Goal: Learn about a topic

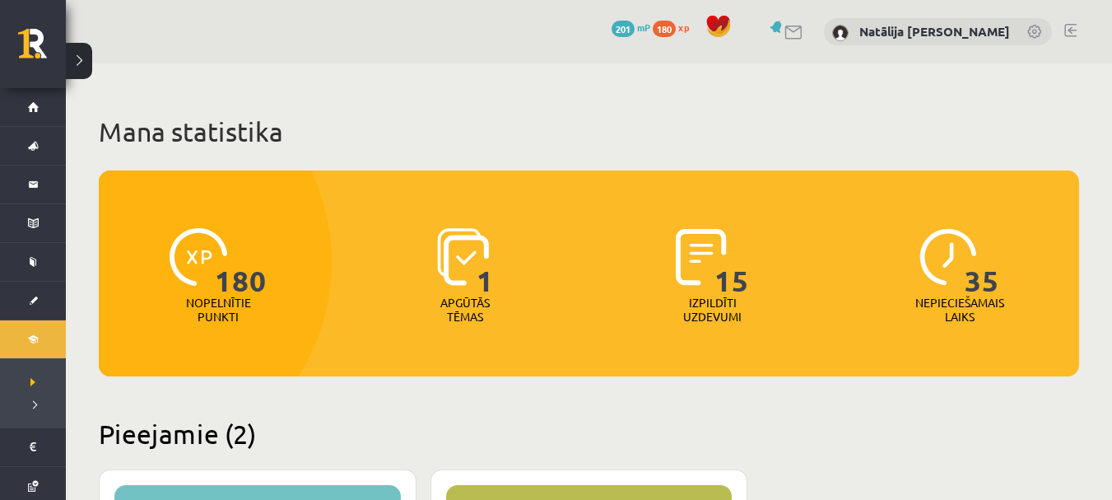
scroll to position [445, 0]
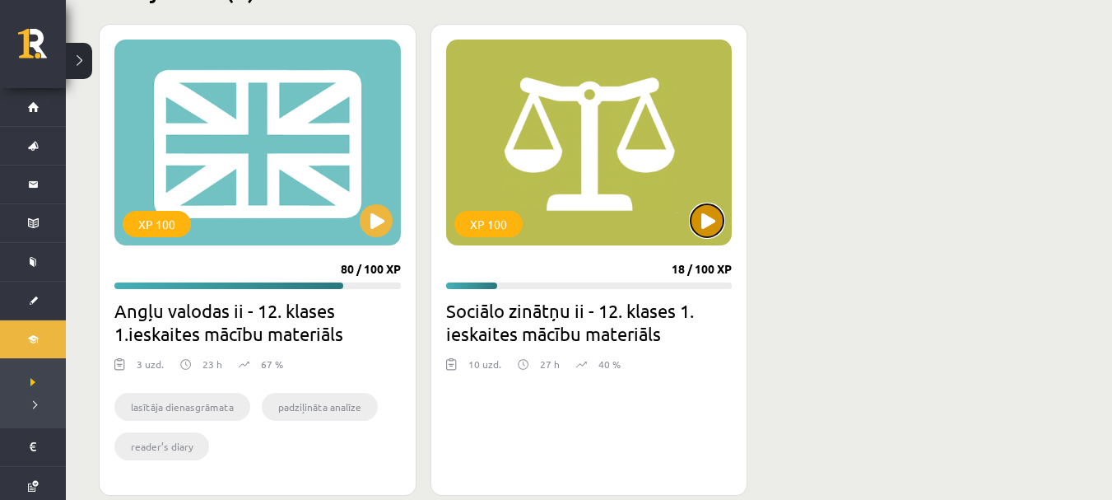
click at [714, 230] on button at bounding box center [706, 220] width 33 height 33
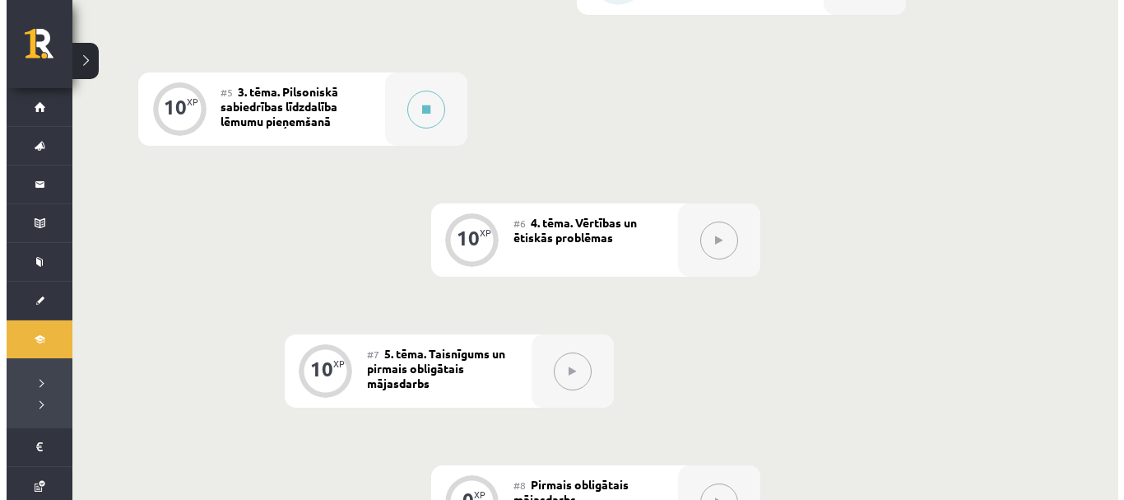
scroll to position [863, 0]
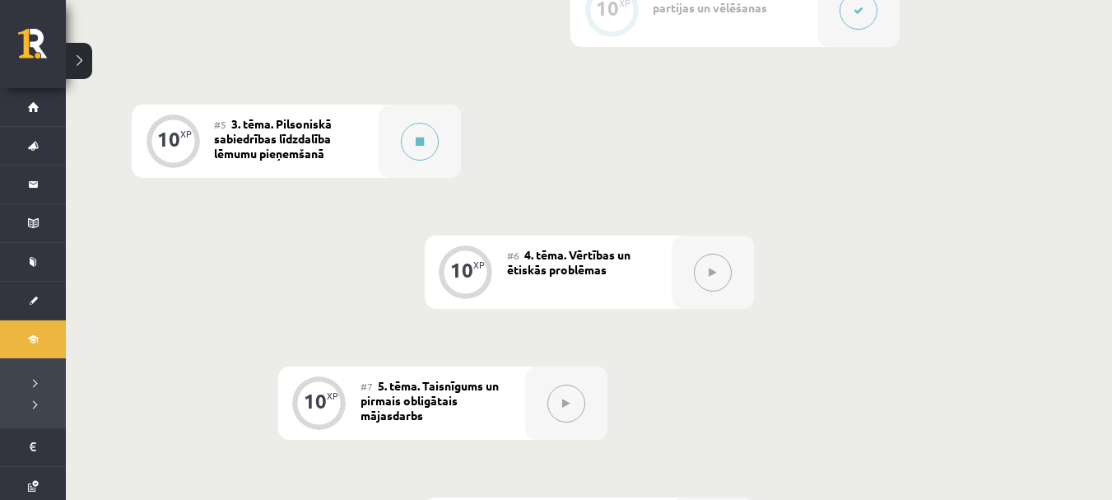
click at [361, 145] on div "#5 3. tēma. Pilsoniskā sabiedrības līdzdalība lēmumu pieņemšanā" at bounding box center [296, 141] width 165 height 73
click at [414, 163] on div at bounding box center [420, 141] width 82 height 73
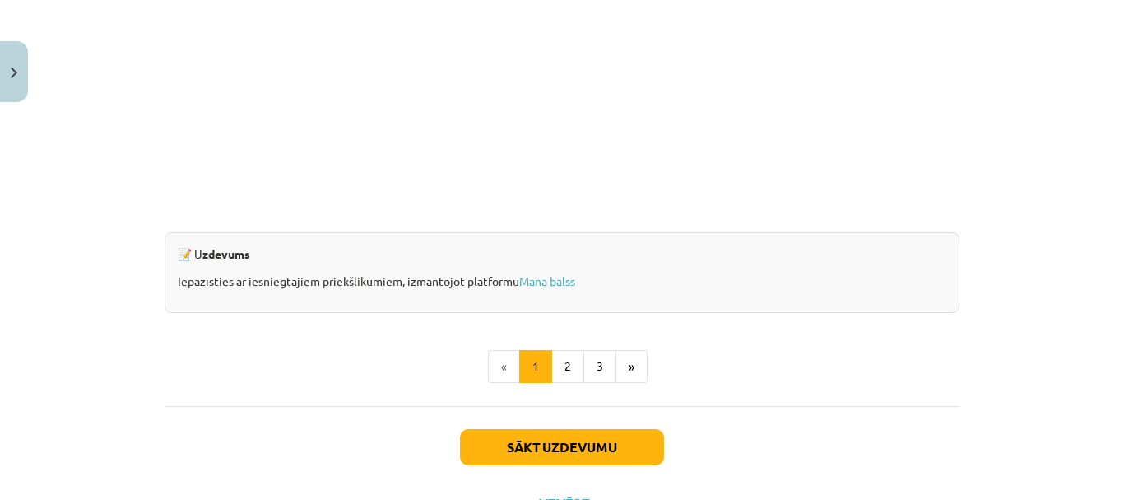
scroll to position [1683, 0]
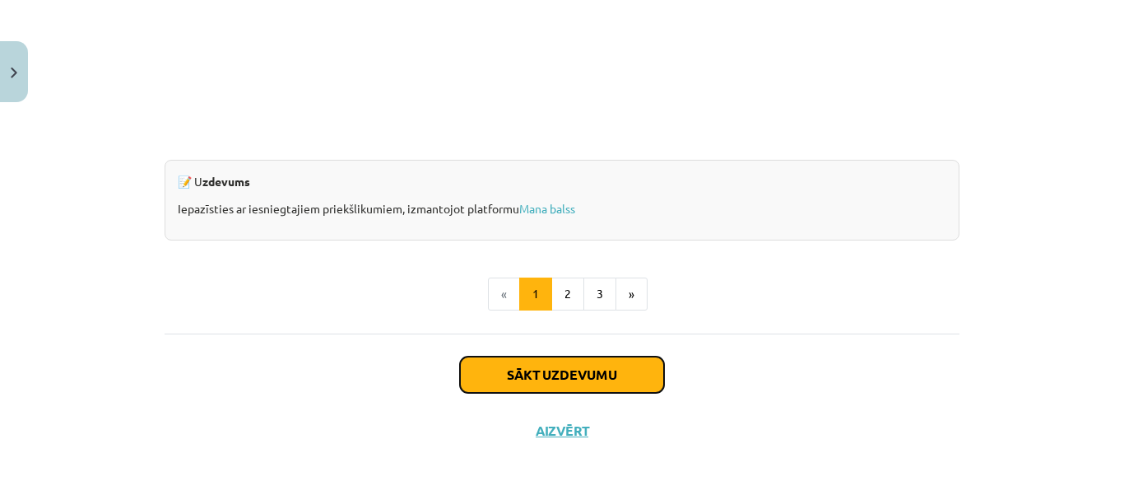
click at [533, 373] on button "Sākt uzdevumu" at bounding box center [562, 374] width 204 height 36
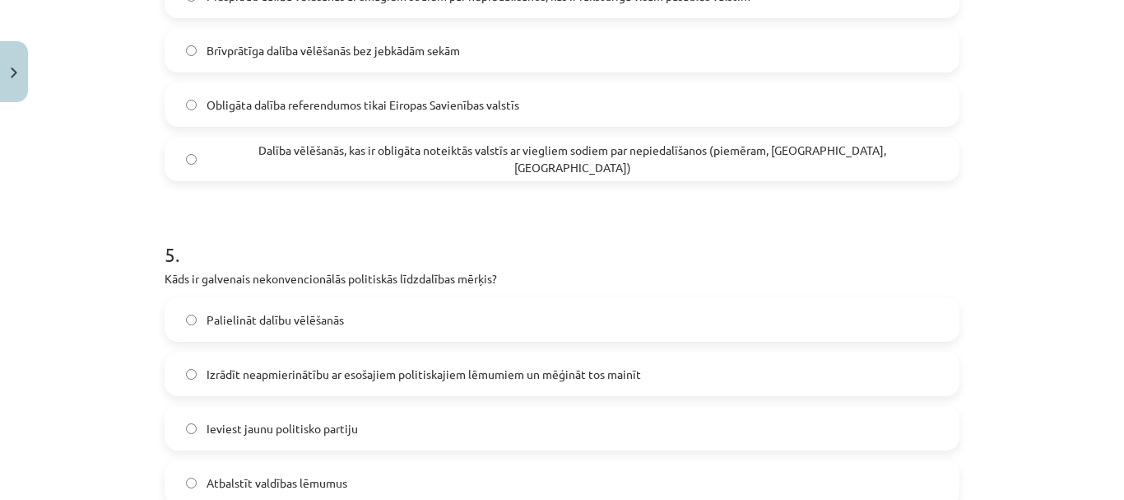
scroll to position [1603, 0]
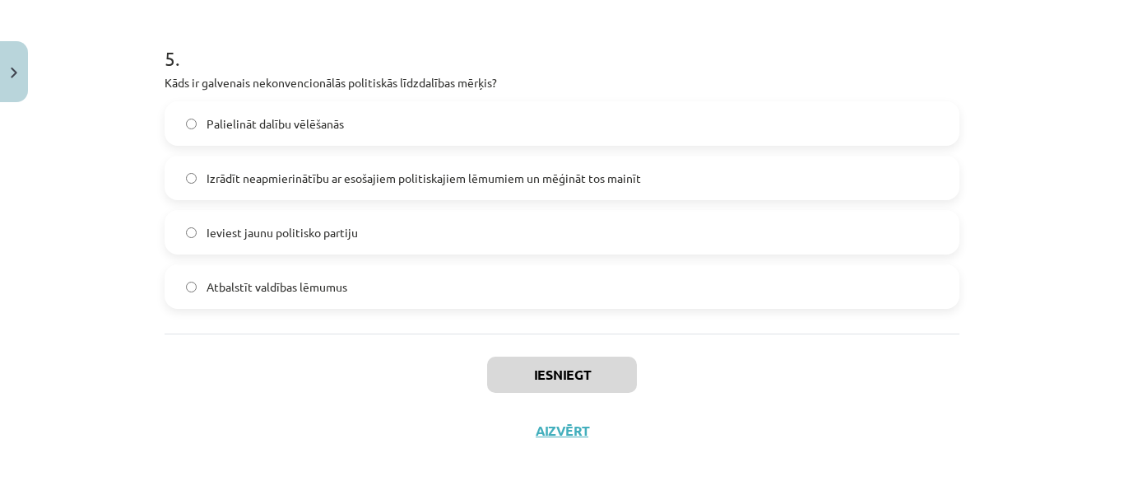
click at [546, 421] on div "Iesniegt Aizvērt" at bounding box center [562, 390] width 795 height 115
click at [550, 430] on button "Aizvērt" at bounding box center [562, 430] width 63 height 16
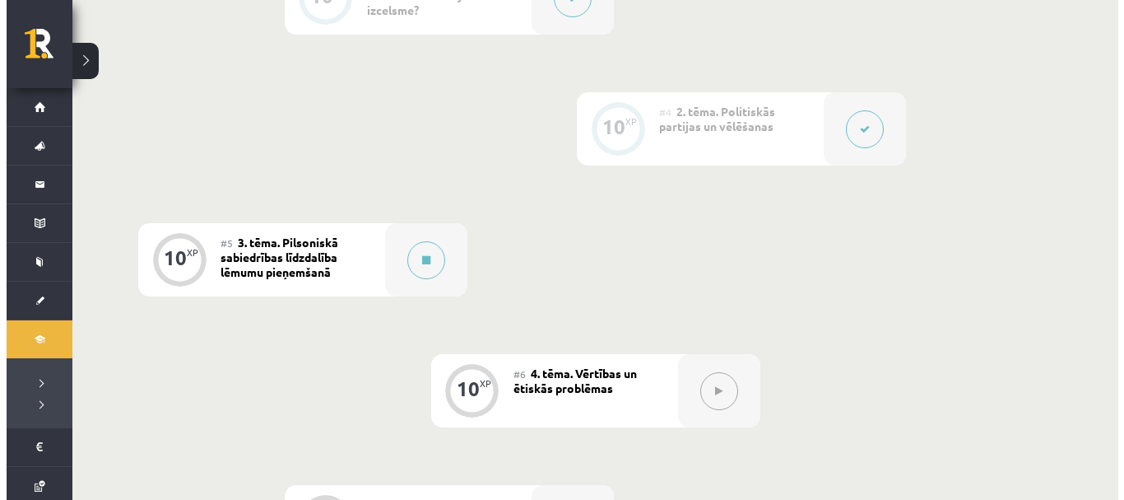
scroll to position [743, 0]
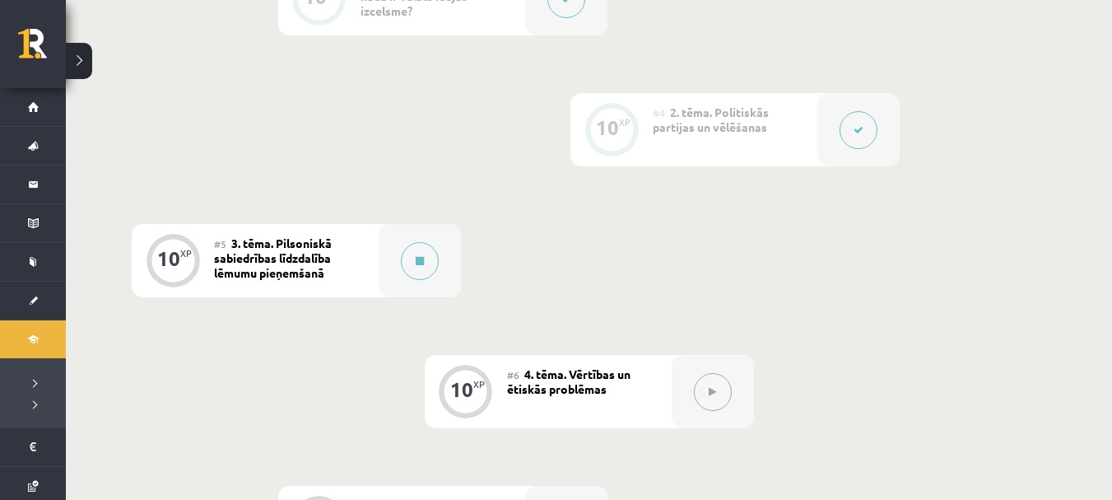
click at [318, 260] on span "3. tēma. Pilsoniskā sabiedrības līdzdalība lēmumu pieņemšanā" at bounding box center [273, 257] width 118 height 44
click at [361, 257] on div "#5 3. tēma. Pilsoniskā sabiedrības līdzdalība lēmumu pieņemšanā" at bounding box center [296, 260] width 165 height 73
click at [402, 263] on button at bounding box center [420, 261] width 38 height 38
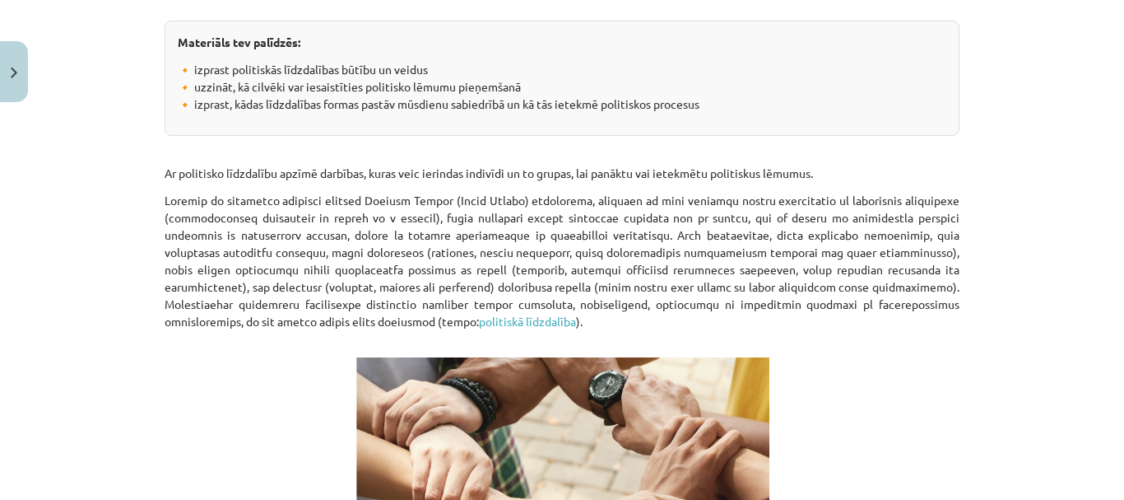
scroll to position [383, 0]
